Goal: Task Accomplishment & Management: Manage account settings

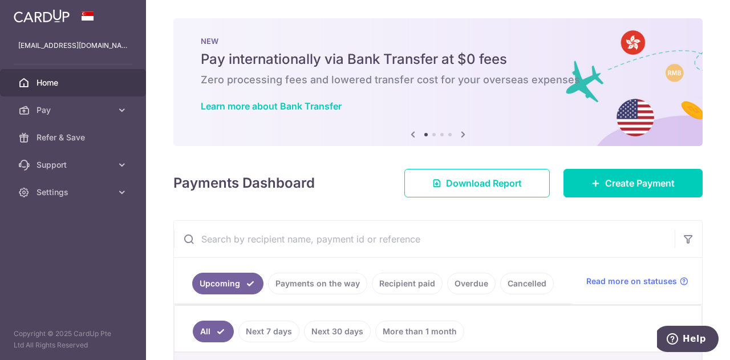
scroll to position [114, 0]
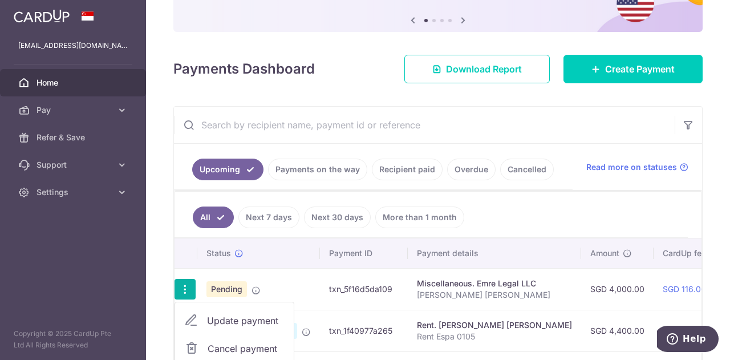
click at [229, 351] on span "Cancel payment" at bounding box center [246, 349] width 76 height 14
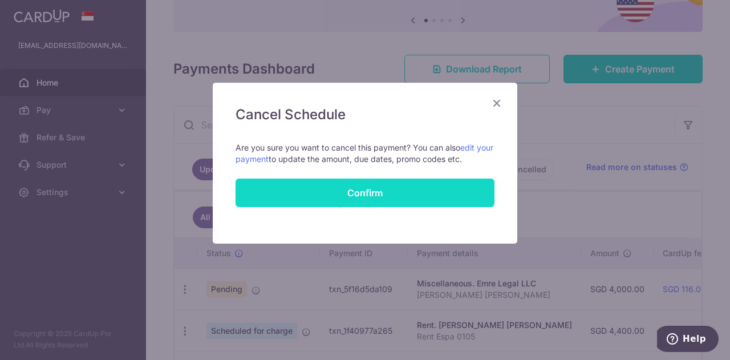
click at [366, 189] on button "Confirm" at bounding box center [365, 192] width 259 height 29
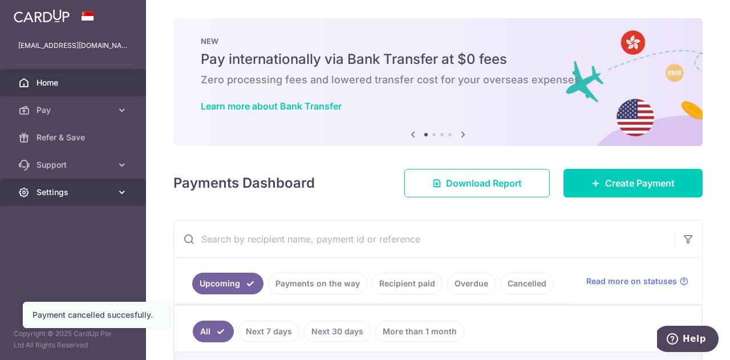
click at [72, 183] on link "Settings" at bounding box center [73, 191] width 146 height 27
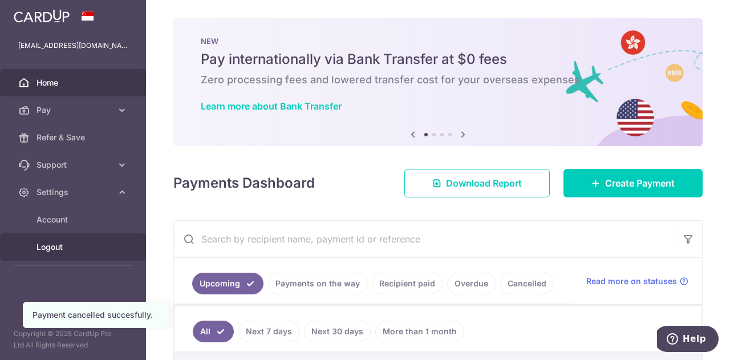
click at [76, 241] on span "Logout" at bounding box center [73, 246] width 75 height 11
